Goal: Task Accomplishment & Management: Manage account settings

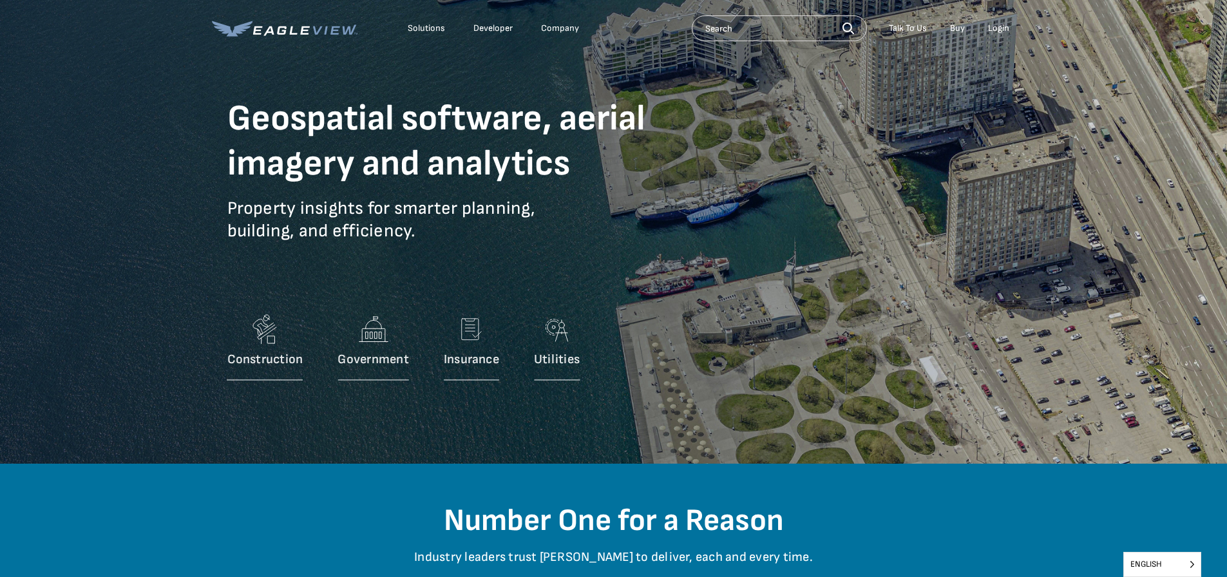
click at [999, 30] on div "Login" at bounding box center [998, 29] width 21 height 12
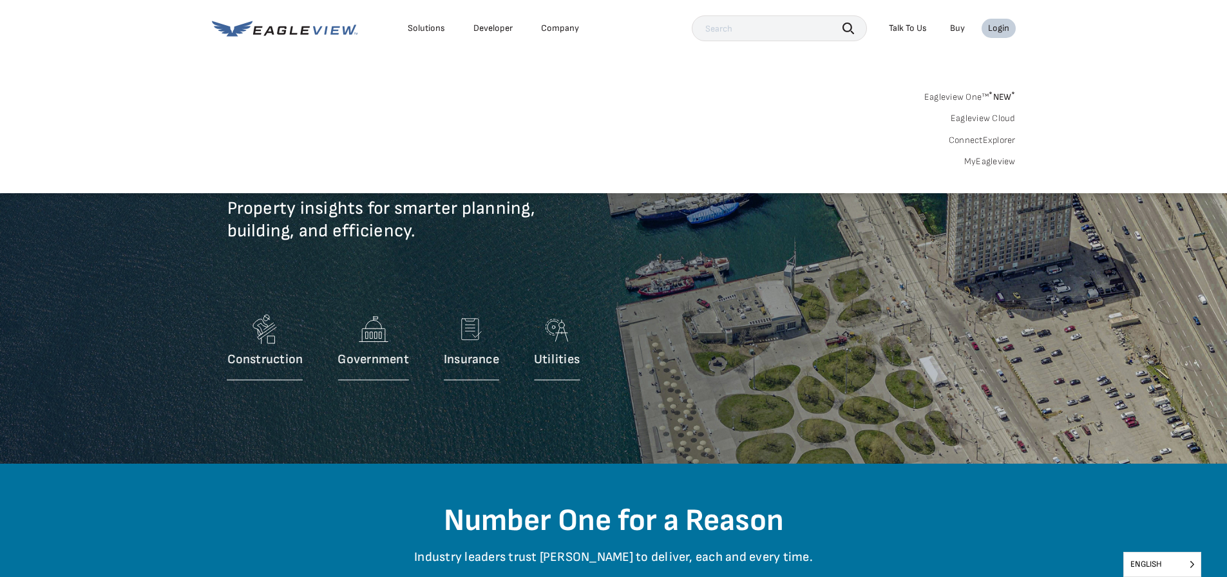
click at [1004, 27] on div "Login" at bounding box center [998, 29] width 21 height 12
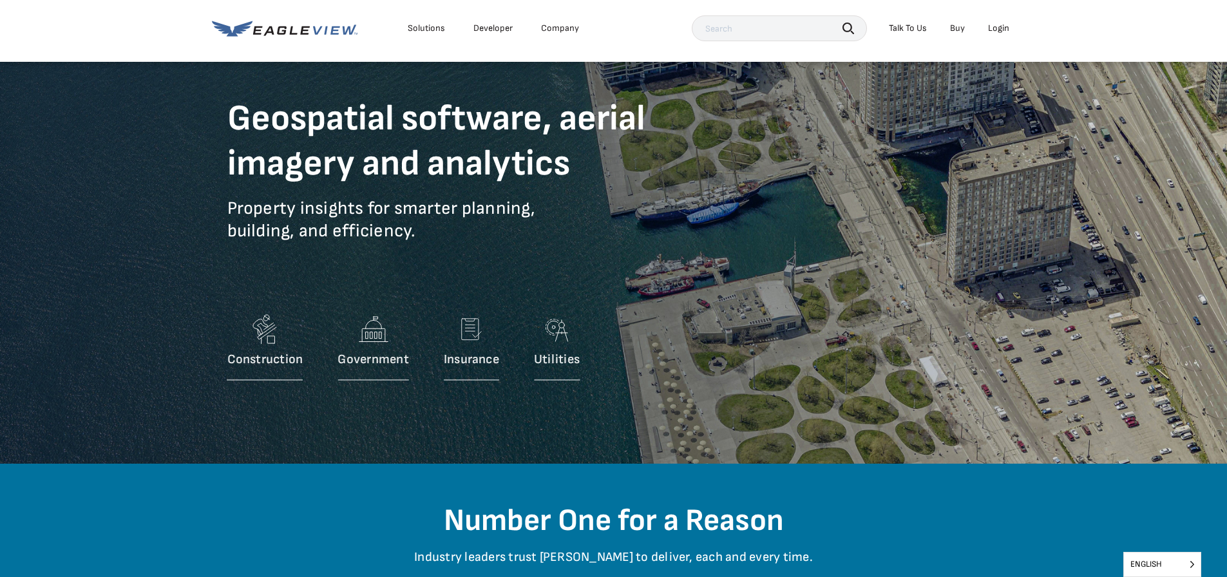
click at [1004, 27] on div "Login" at bounding box center [998, 29] width 21 height 12
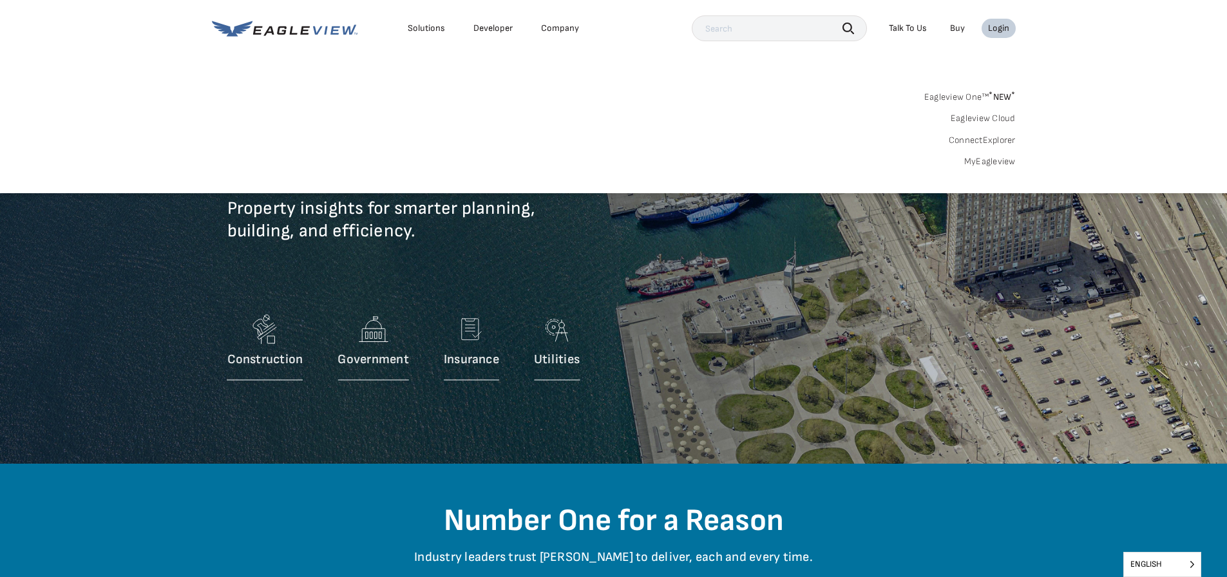
click at [1004, 27] on div "Login" at bounding box center [998, 29] width 21 height 12
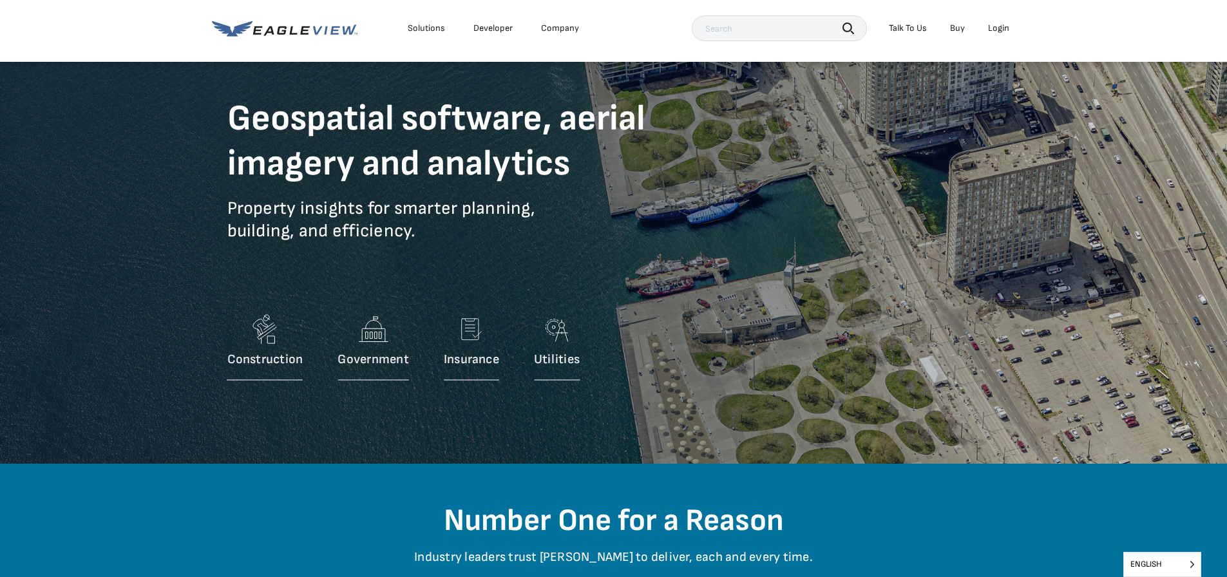
click at [1004, 27] on div "Login" at bounding box center [998, 29] width 21 height 12
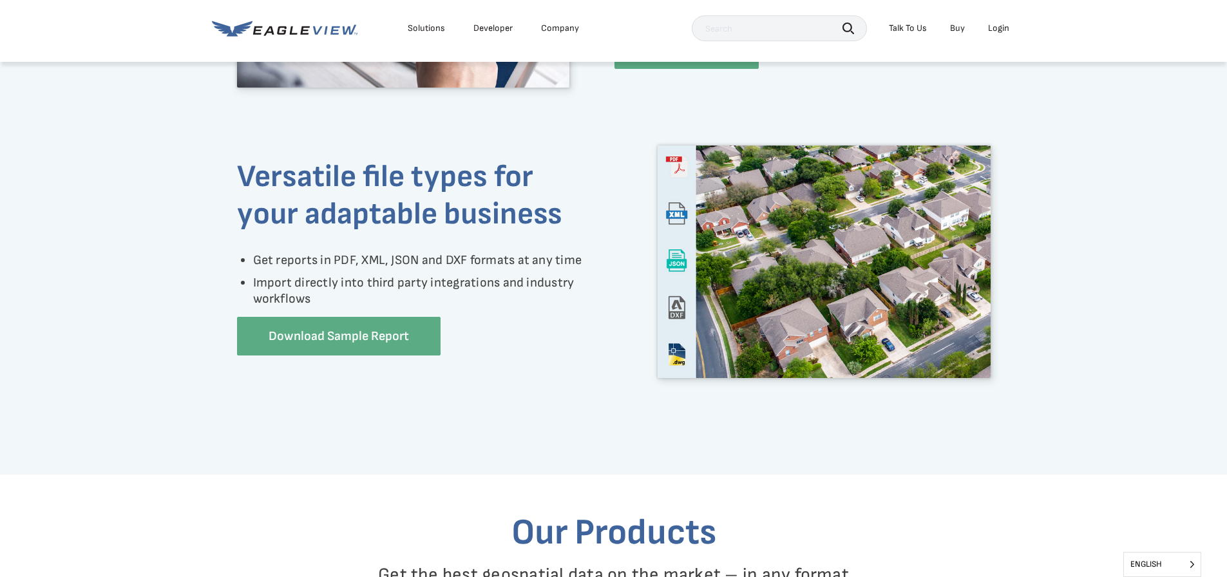
scroll to position [709, 0]
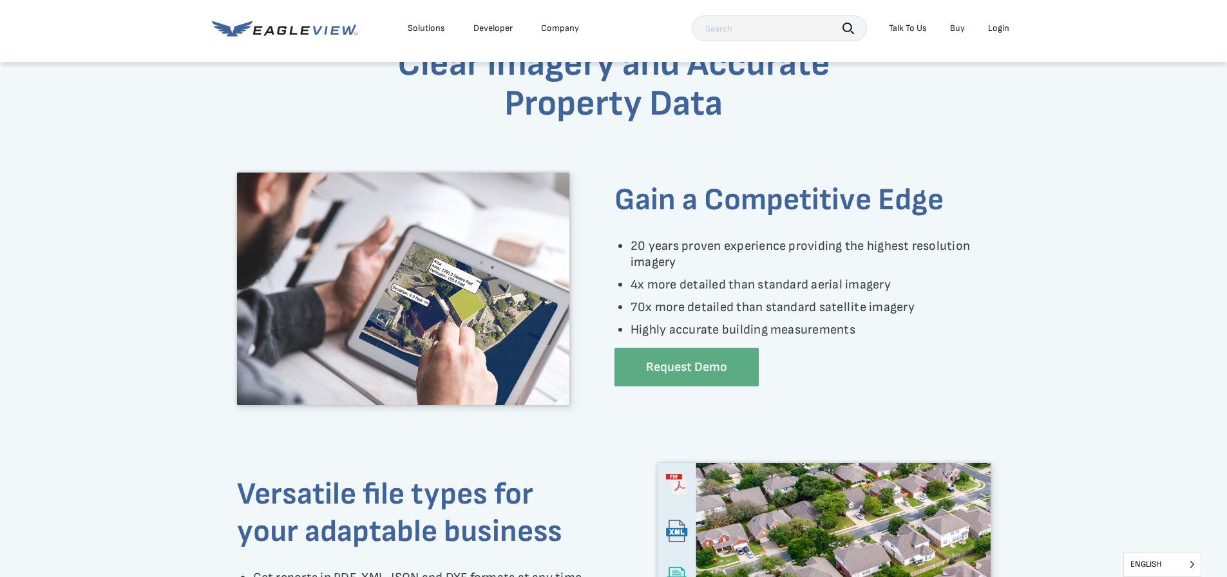
click at [996, 30] on div "Login" at bounding box center [998, 29] width 21 height 12
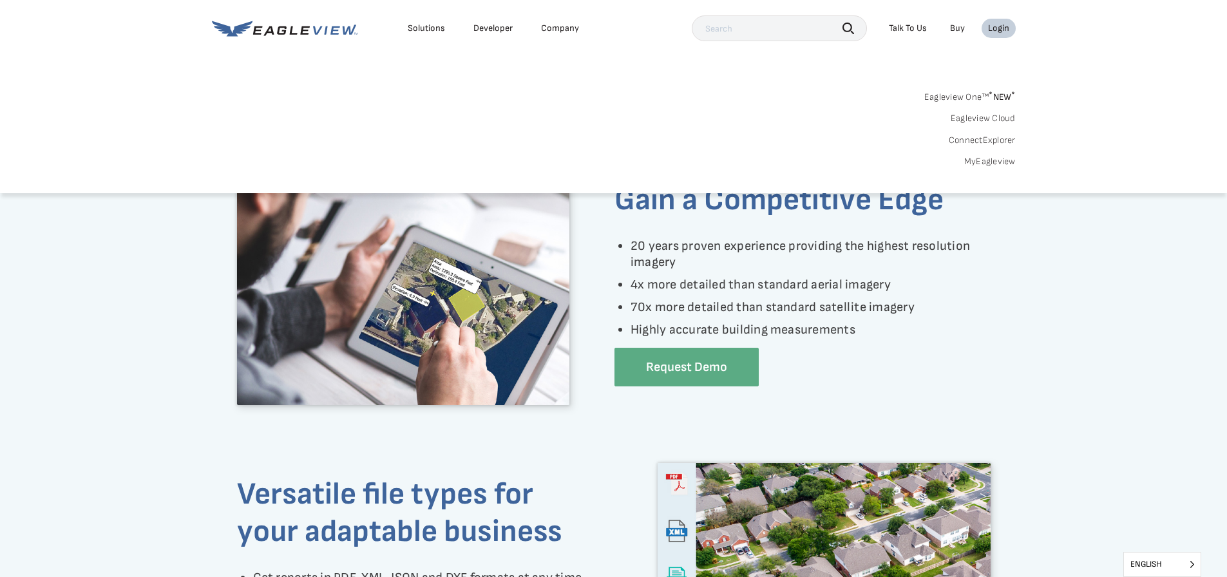
click at [1002, 160] on link "MyEagleview" at bounding box center [990, 162] width 52 height 12
